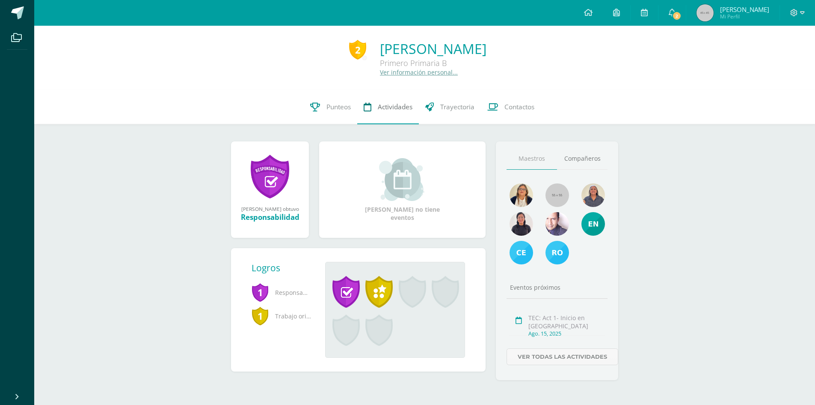
click at [394, 105] on span "Actividades" at bounding box center [395, 106] width 35 height 9
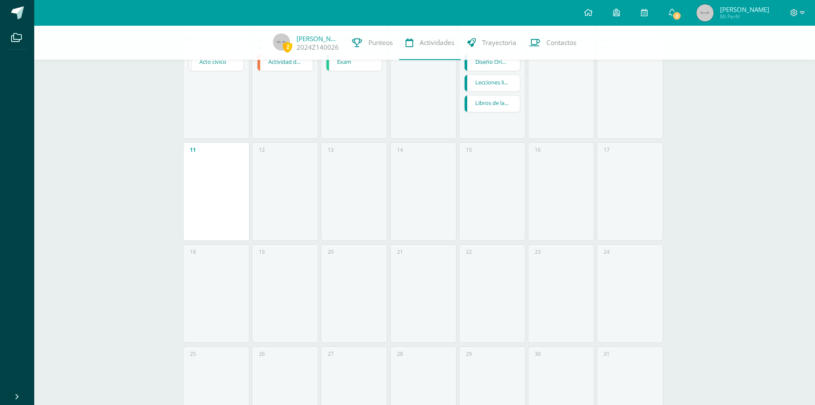
scroll to position [214, 0]
click at [498, 99] on link "Libros de la [DEMOGRAPHIC_DATA]" at bounding box center [492, 100] width 55 height 16
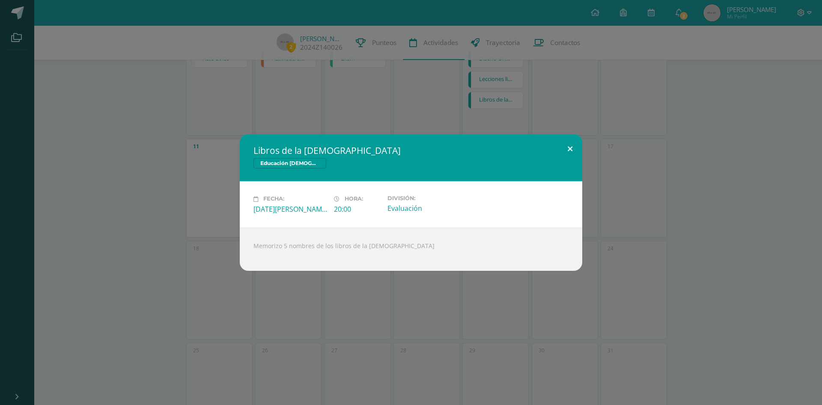
click at [571, 148] on button at bounding box center [570, 148] width 24 height 29
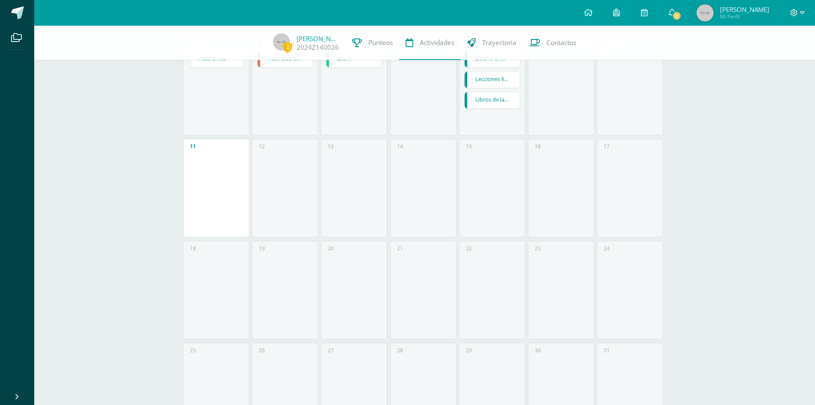
click at [512, 79] on link "Lecciones libro de [DEMOGRAPHIC_DATA]" at bounding box center [492, 79] width 55 height 16
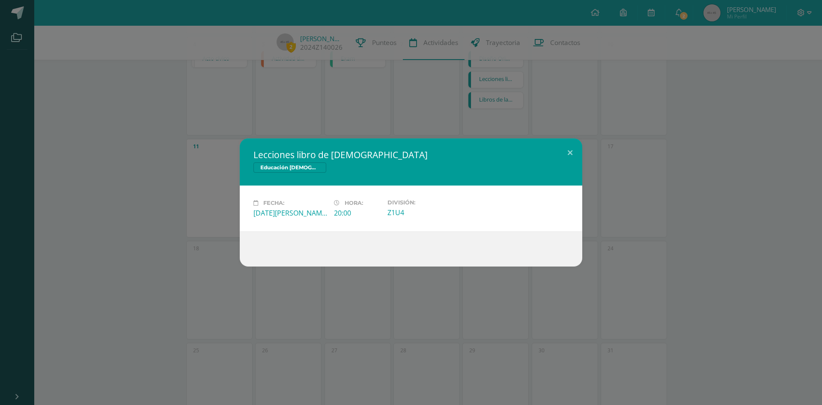
click at [498, 106] on div "Lecciones libro de Biblia Educación Cristiana Pri 1 Fecha: Viernes 08 de Agosto…" at bounding box center [411, 202] width 822 height 405
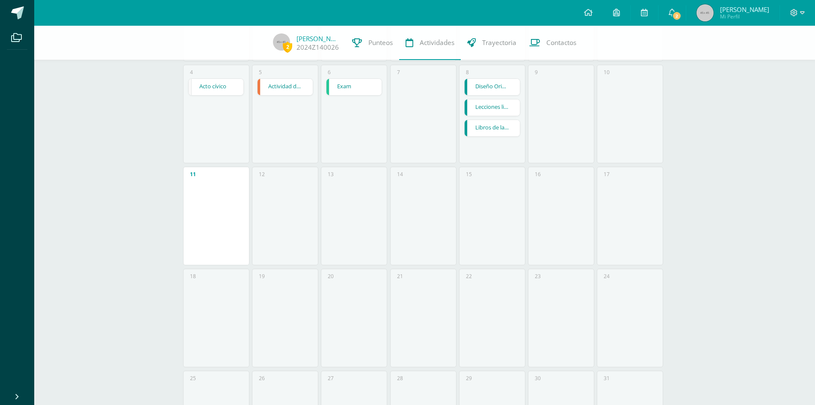
scroll to position [171, 0]
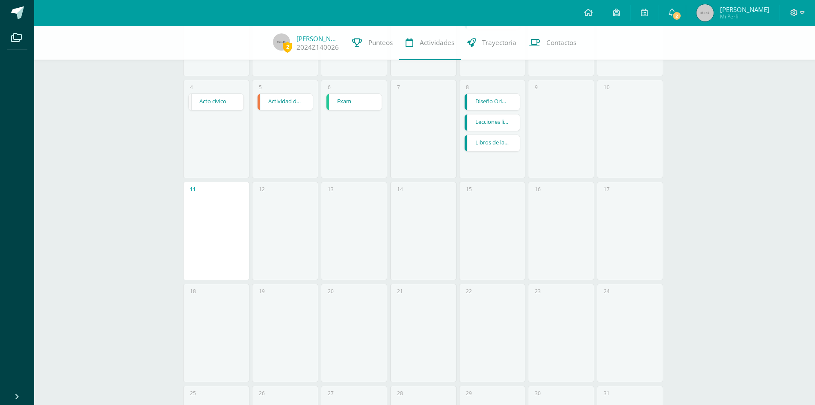
click at [506, 101] on link "Diseño Original" at bounding box center [492, 102] width 55 height 16
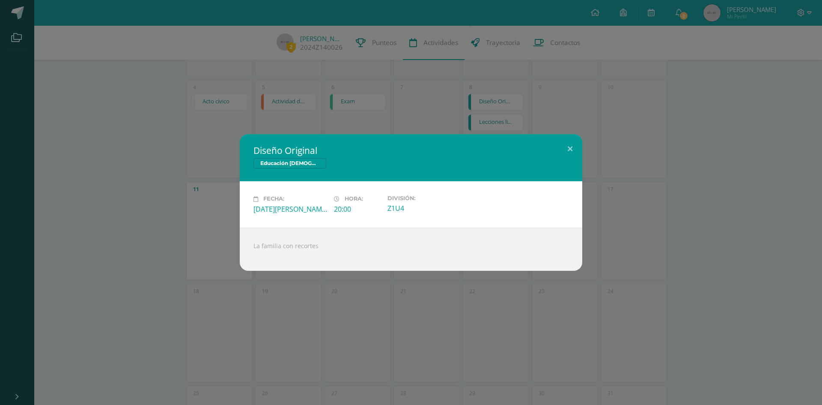
click at [504, 132] on div "Diseño Original Educación Cristiana Pri 1 Fecha: Viernes 08 de Agosto Hora: 20:…" at bounding box center [411, 202] width 822 height 405
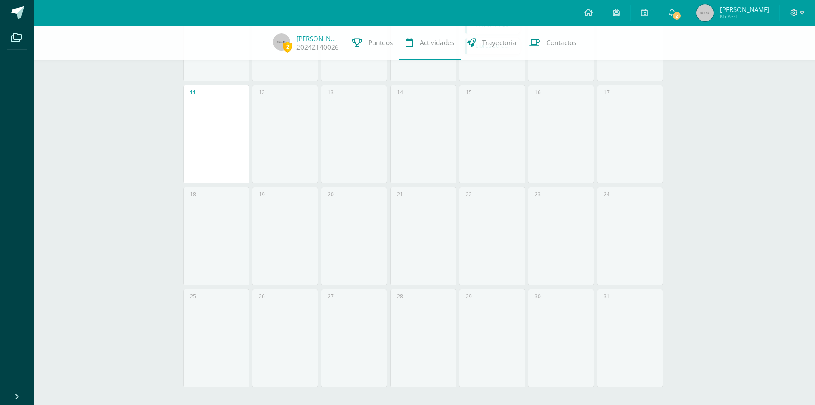
scroll to position [271, 0]
click at [286, 46] on span "2" at bounding box center [287, 47] width 9 height 11
click at [308, 39] on link "[PERSON_NAME]" at bounding box center [318, 38] width 43 height 9
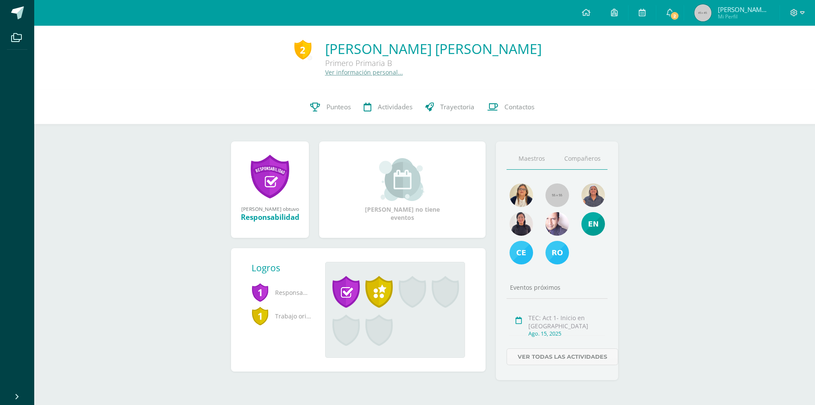
click at [590, 158] on link "Compañeros" at bounding box center [582, 159] width 51 height 22
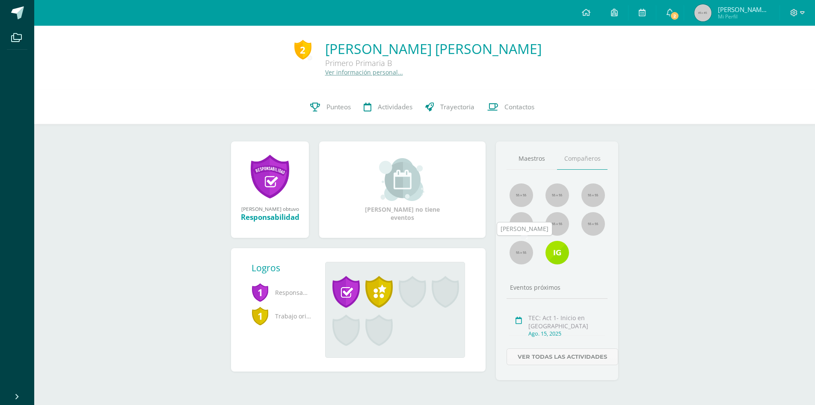
click at [519, 249] on img at bounding box center [522, 253] width 24 height 24
click at [562, 253] on img at bounding box center [558, 253] width 24 height 24
click at [549, 355] on link "Ver todas las actividades" at bounding box center [563, 356] width 112 height 17
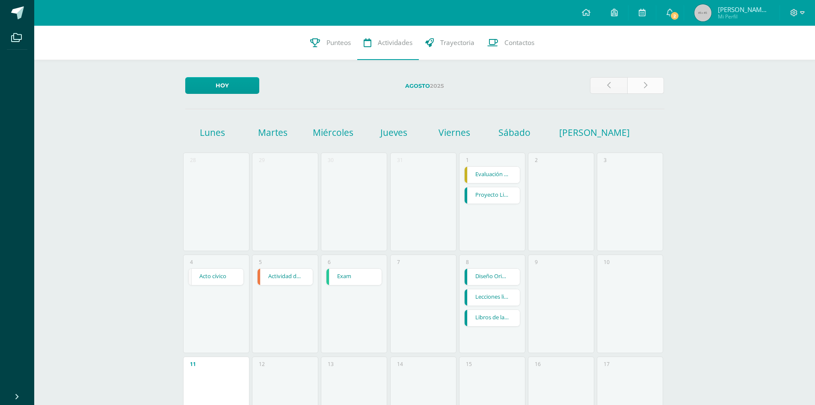
click at [645, 82] on icon at bounding box center [645, 85] width 3 height 7
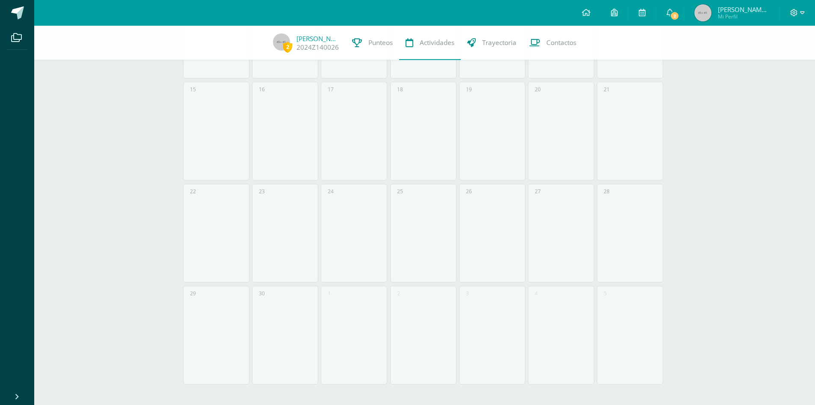
scroll to position [14, 0]
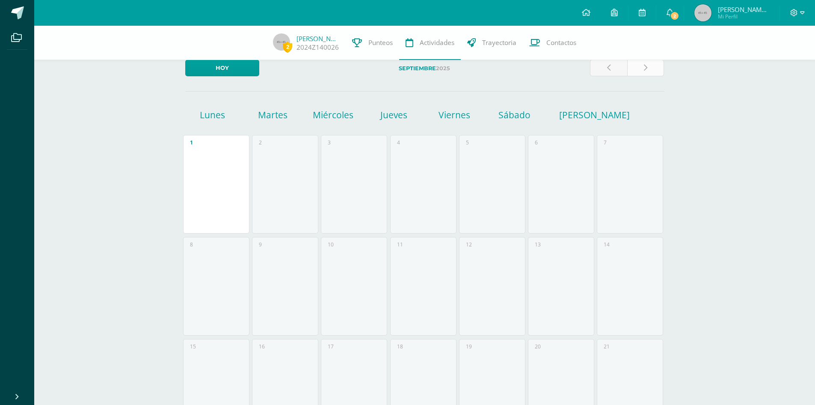
click at [642, 65] on link at bounding box center [646, 68] width 37 height 17
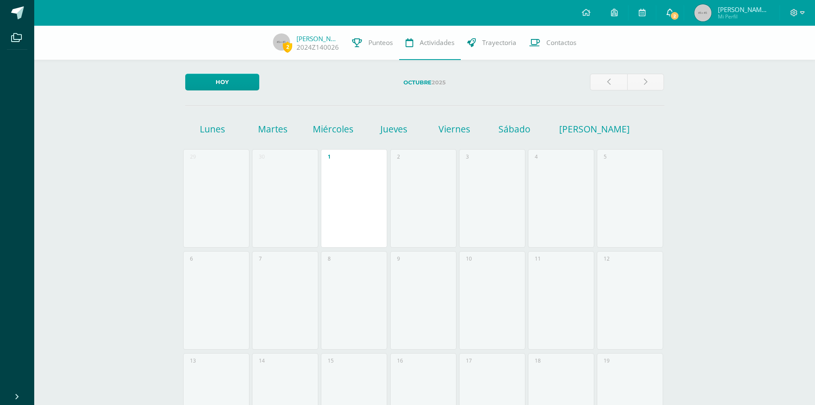
click at [671, 14] on span "2" at bounding box center [674, 15] width 9 height 9
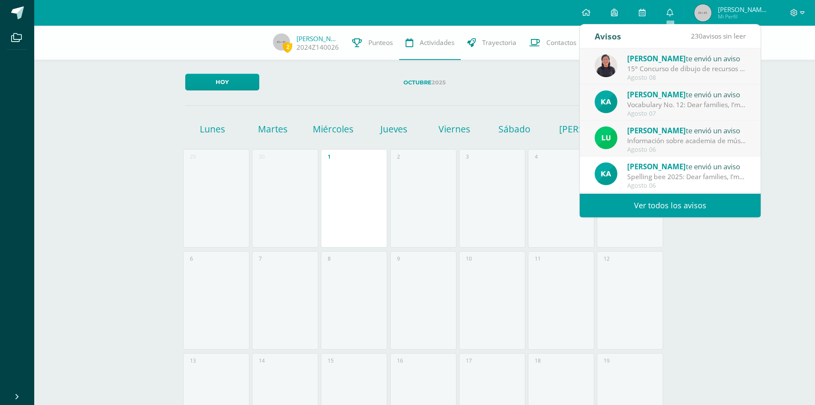
click at [631, 146] on div "Agosto 06" at bounding box center [687, 149] width 119 height 7
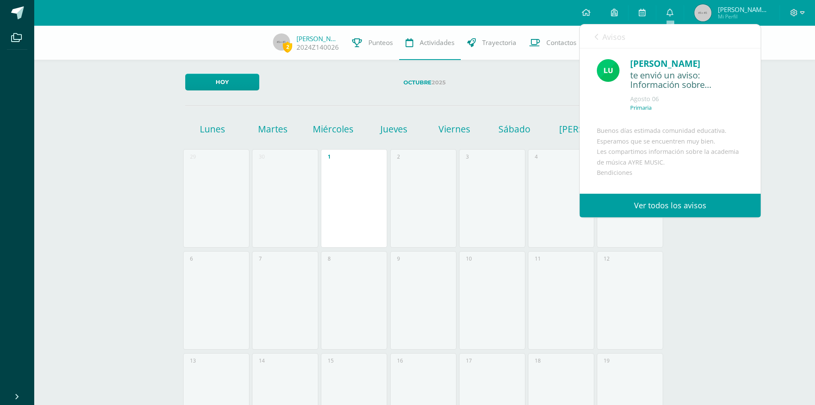
click at [548, 83] on label "Octubre 2025" at bounding box center [424, 83] width 317 height 18
